Goal: Information Seeking & Learning: Learn about a topic

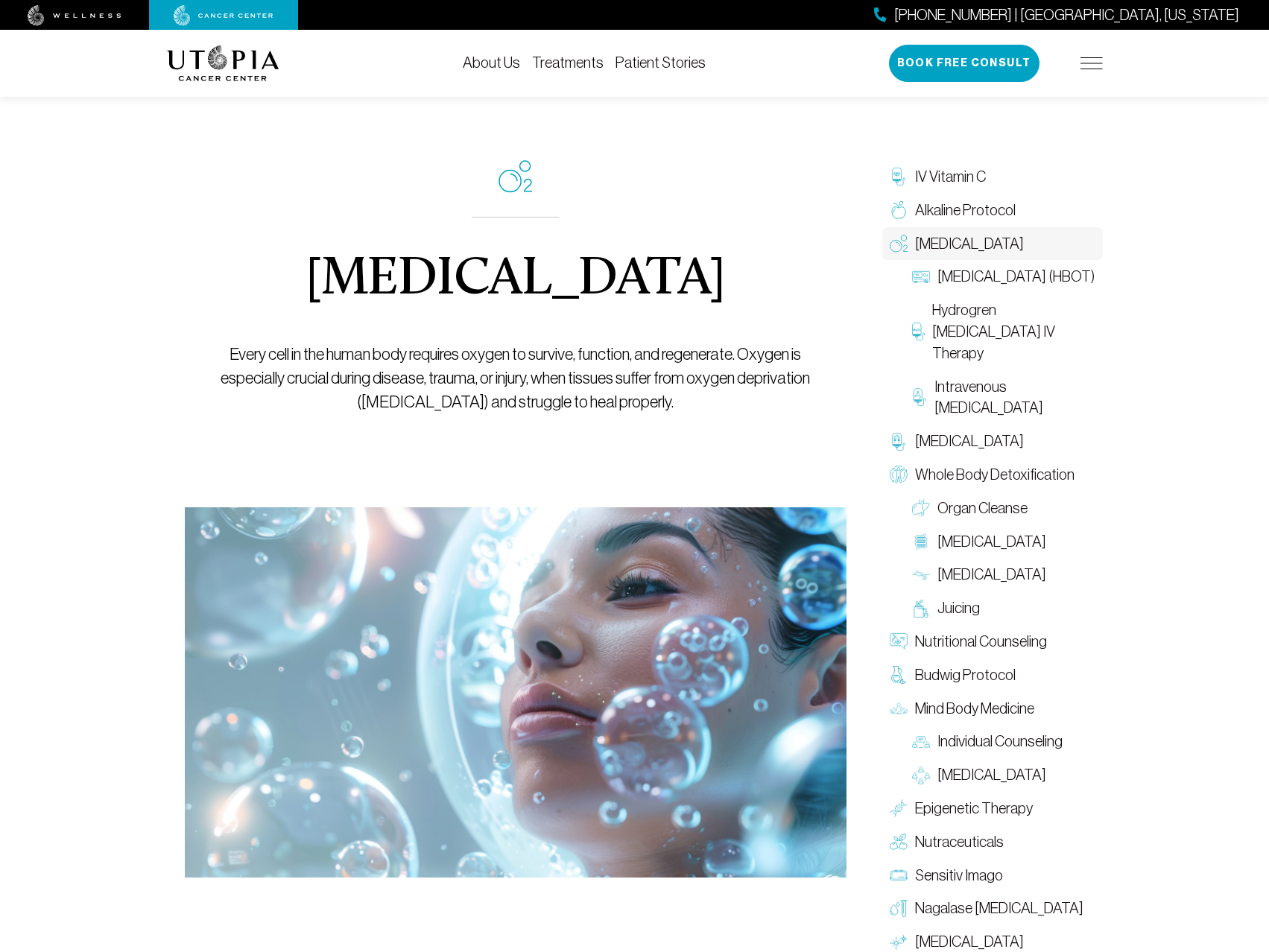
click at [568, 66] on link "Treatments" at bounding box center [567, 63] width 71 height 17
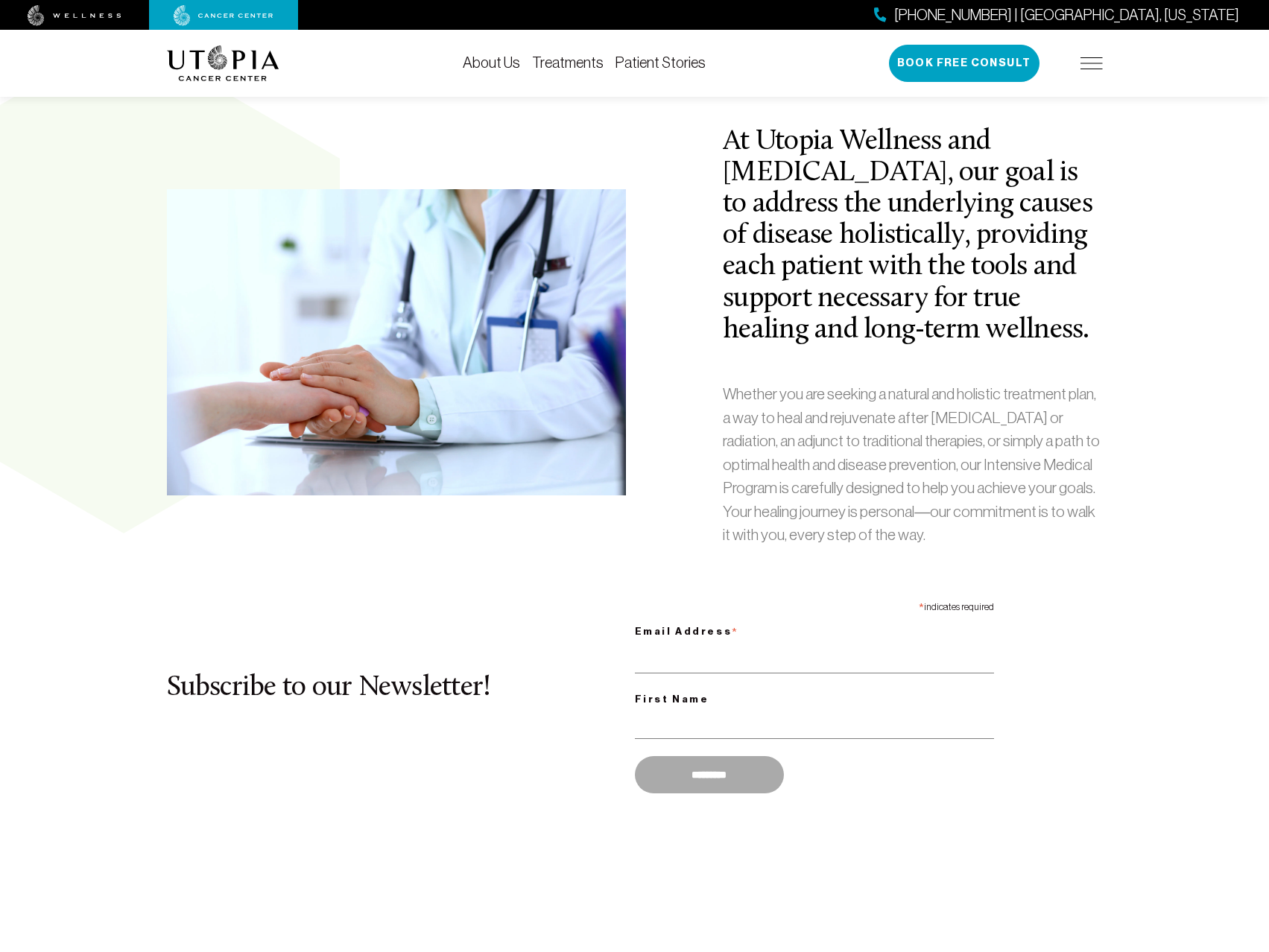
scroll to position [670, 0]
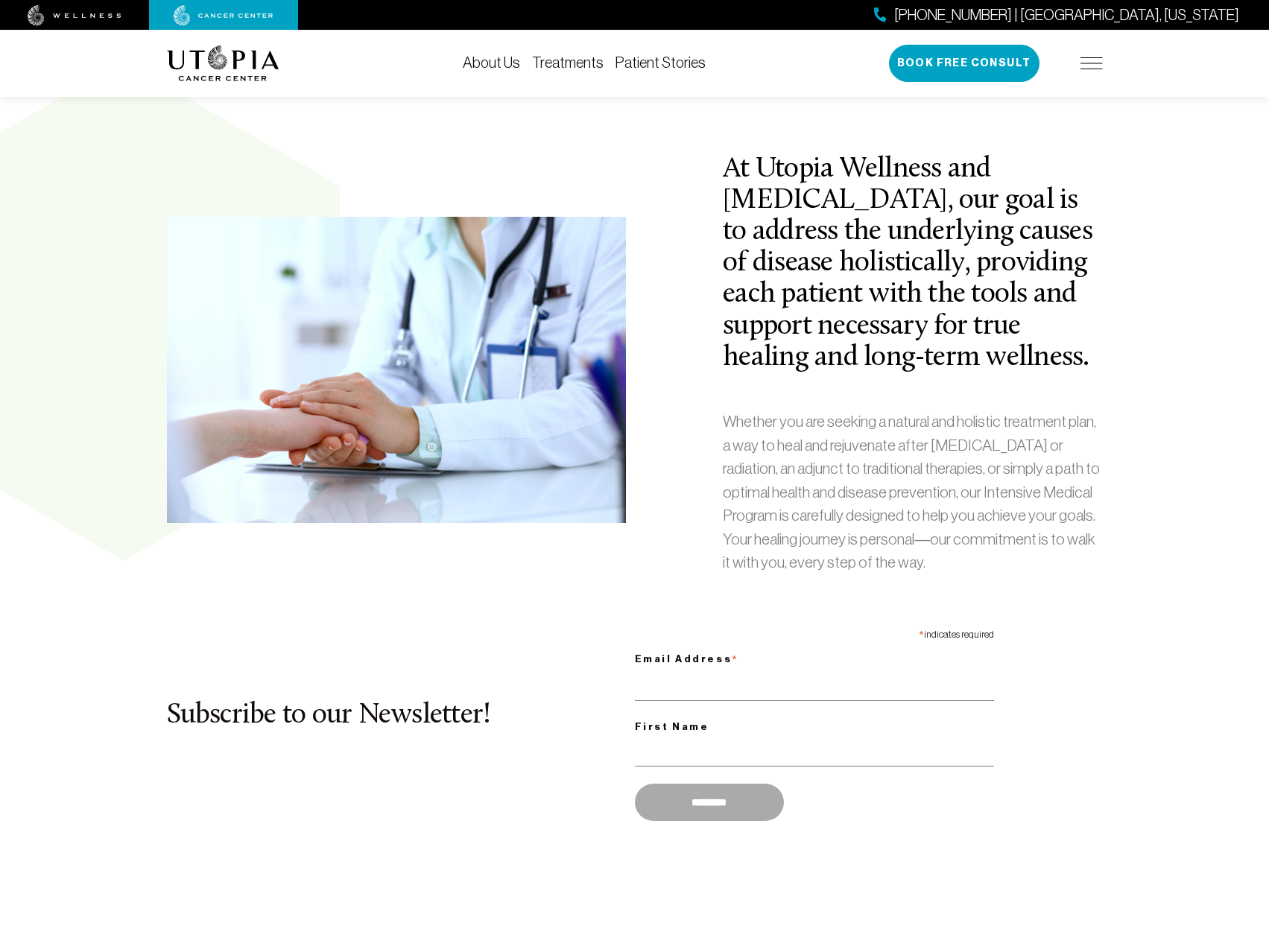
click at [556, 72] on div "About Us Treatments Patient Stories [PHONE_NUMBER] | [GEOGRAPHIC_DATA], [US_STA…" at bounding box center [634, 63] width 936 height 67
click at [557, 59] on link "Treatments" at bounding box center [567, 63] width 71 height 17
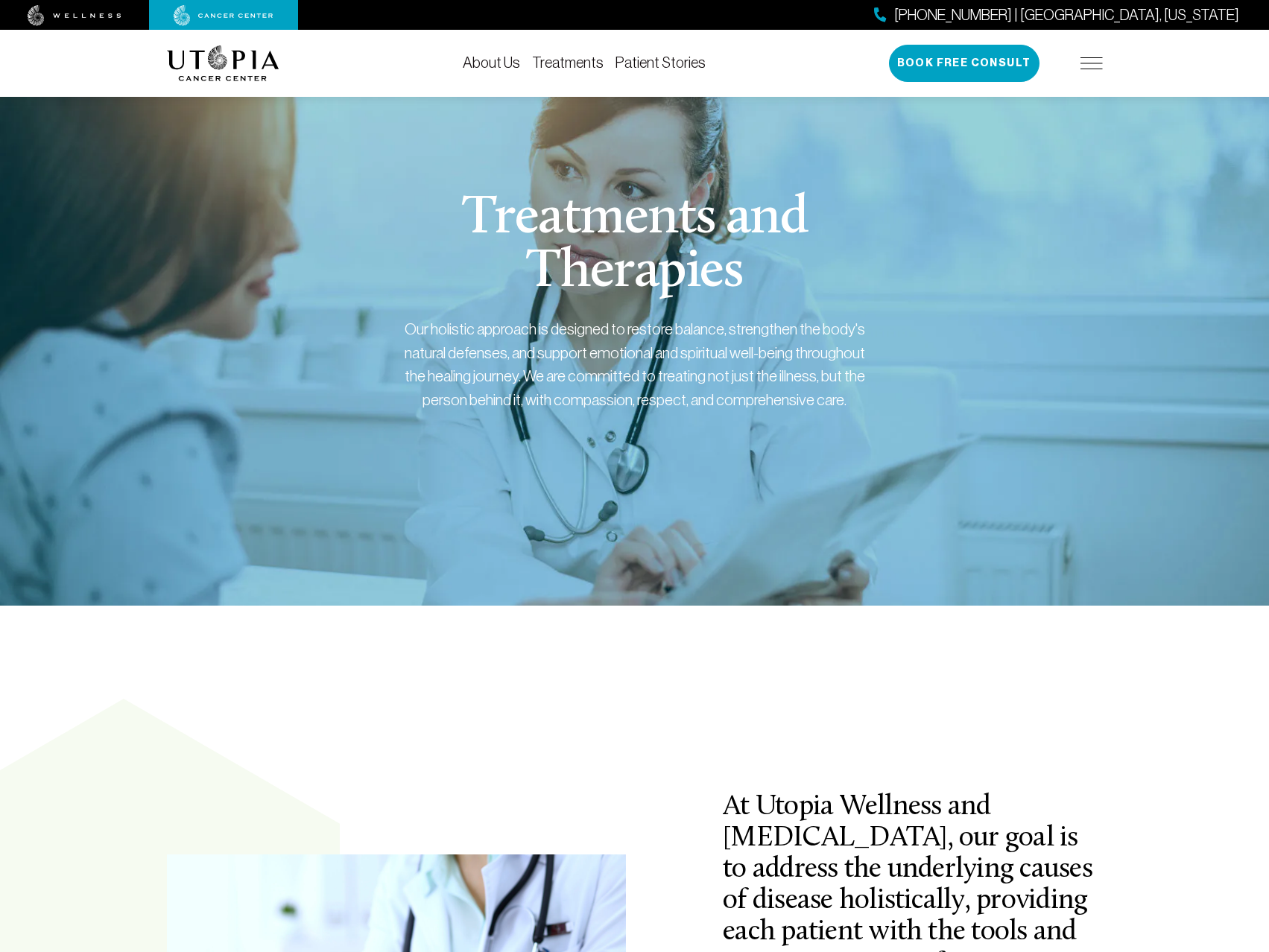
scroll to position [0, 0]
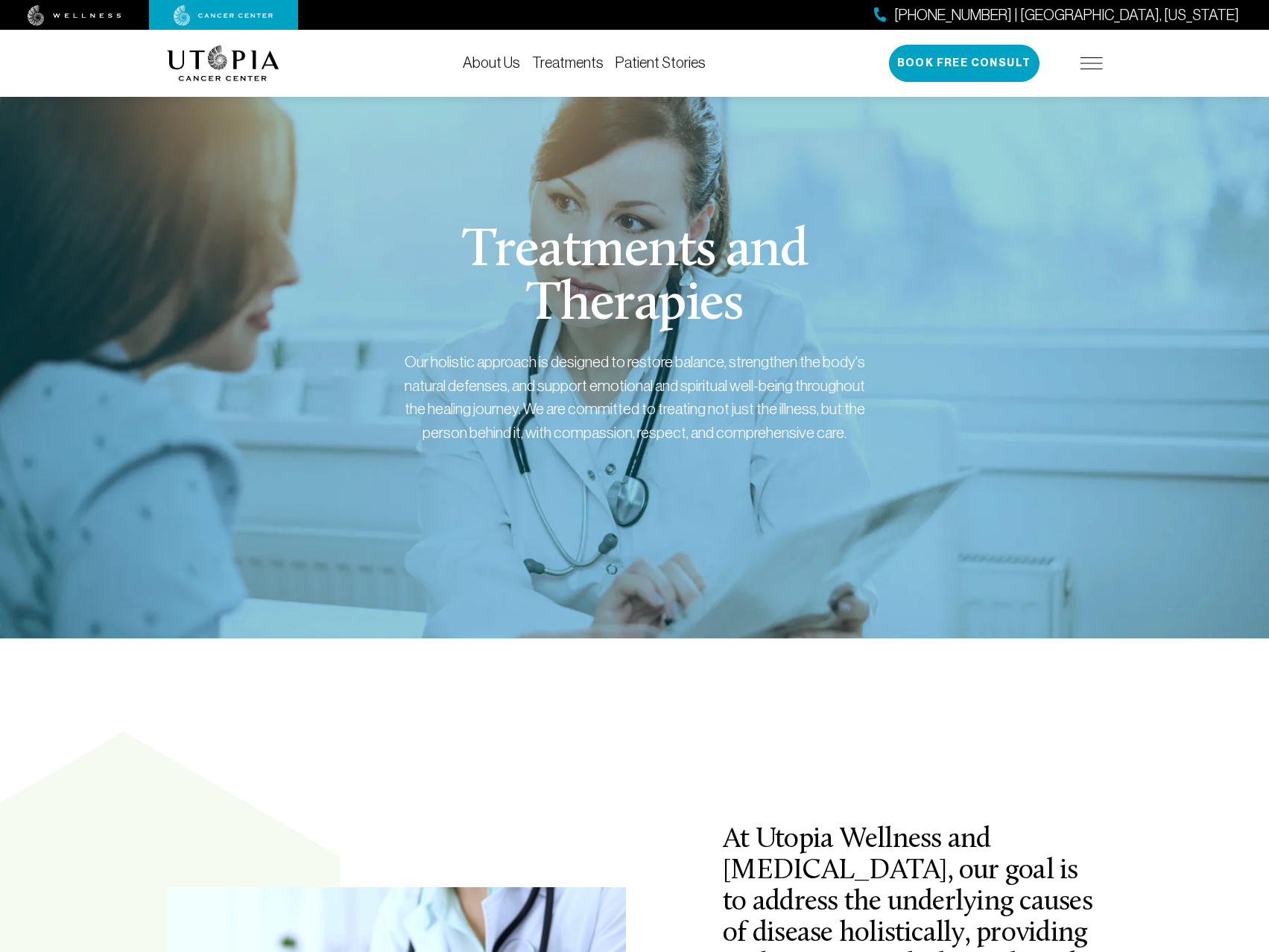
click at [586, 59] on link "Treatments" at bounding box center [567, 63] width 71 height 17
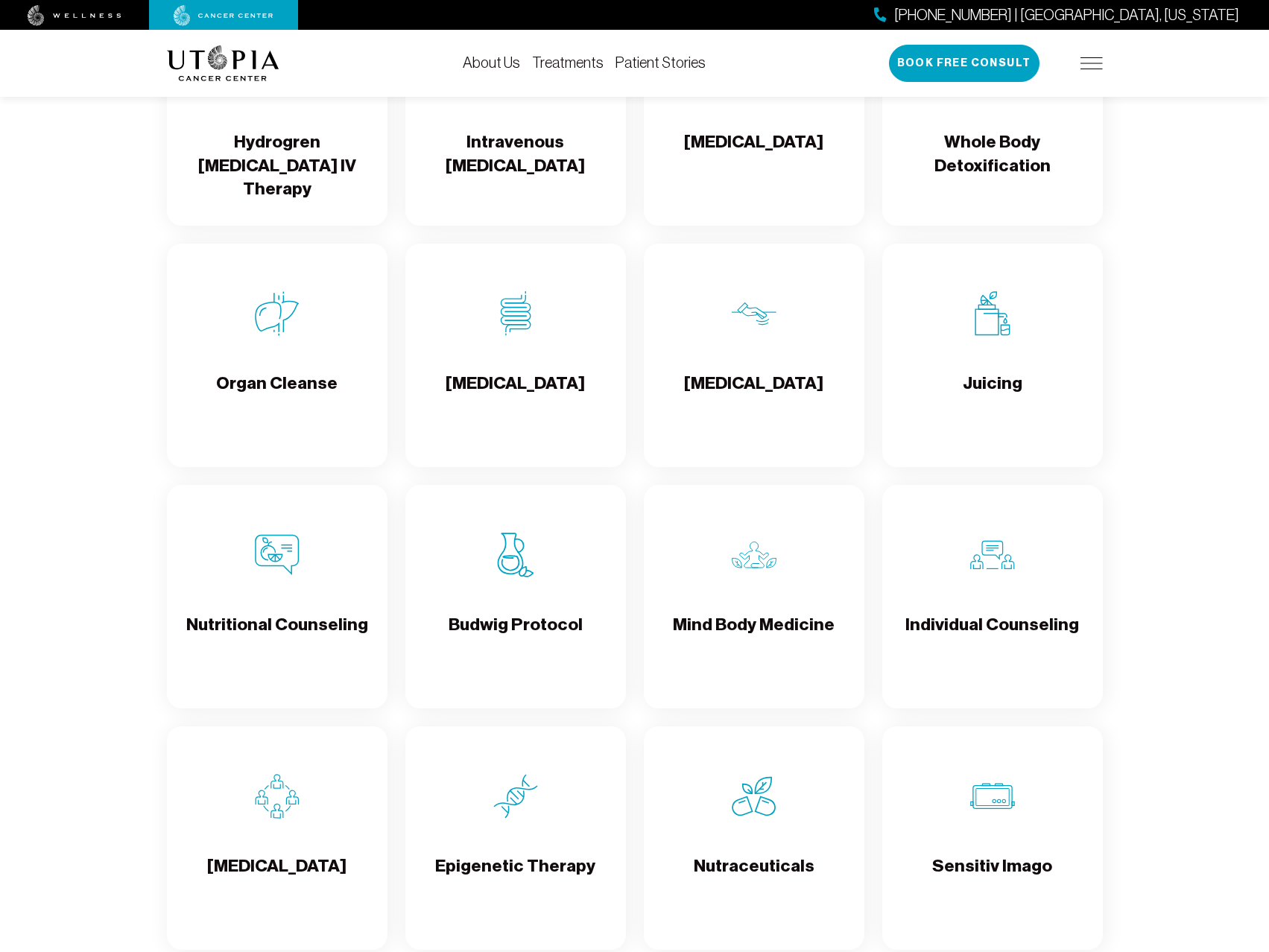
scroll to position [1936, 0]
